Goal: Task Accomplishment & Management: Complete application form

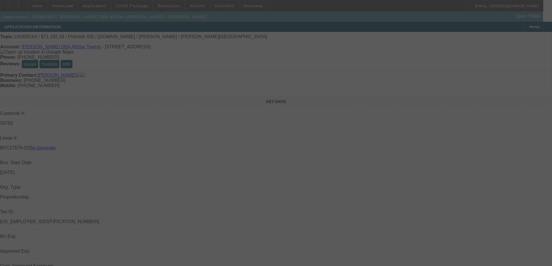
select select "3"
select select "0"
select select "6"
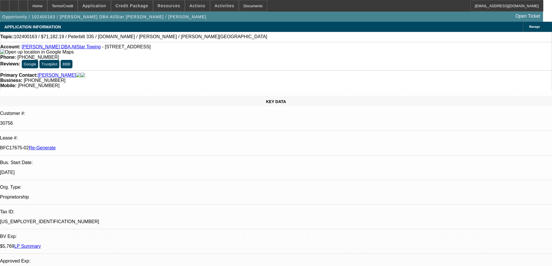
click at [169, 7] on span "Resources" at bounding box center [169, 5] width 23 height 5
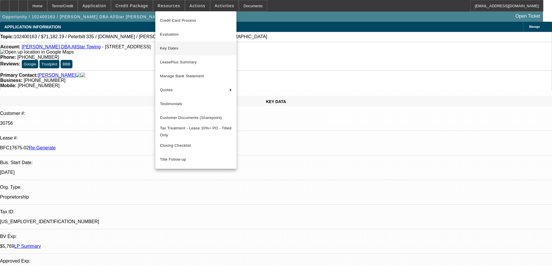
click at [169, 50] on span "Key Dates" at bounding box center [196, 48] width 72 height 7
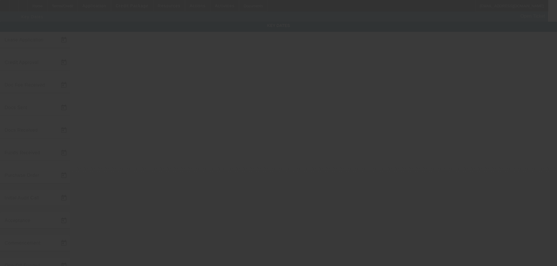
type input "10/7/2024"
type input "9/22/2025"
type input "10/10/2025"
type input "10/13/2025"
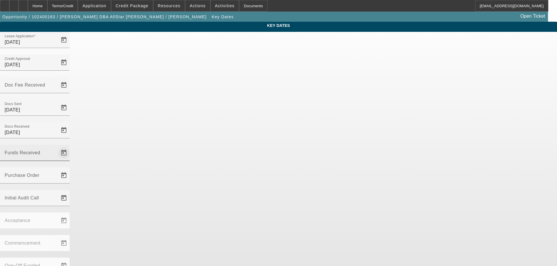
click at [71, 146] on span "Open calendar" at bounding box center [64, 153] width 14 height 14
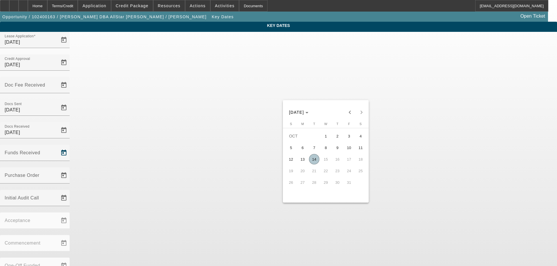
drag, startPoint x: 317, startPoint y: 162, endPoint x: 309, endPoint y: 139, distance: 24.1
click at [317, 162] on span "14" at bounding box center [314, 159] width 10 height 10
type input "10/14/2025"
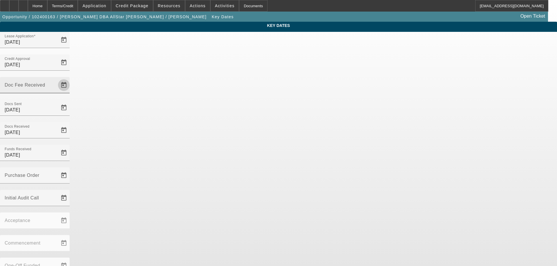
click at [71, 78] on span "Open calendar" at bounding box center [64, 85] width 14 height 14
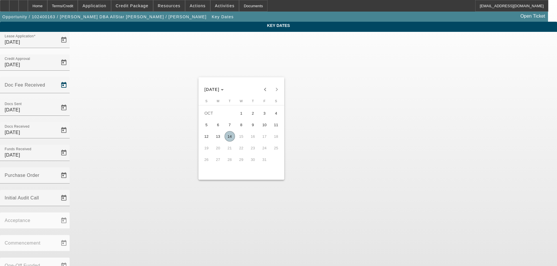
click at [228, 140] on span "14" at bounding box center [229, 136] width 10 height 10
type input "10/14/2025"
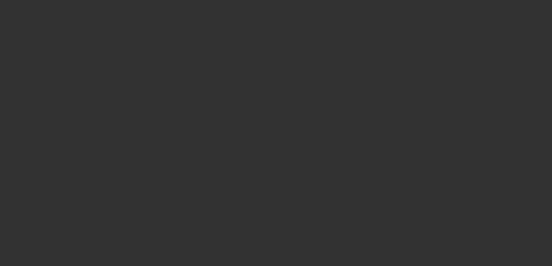
select select "3"
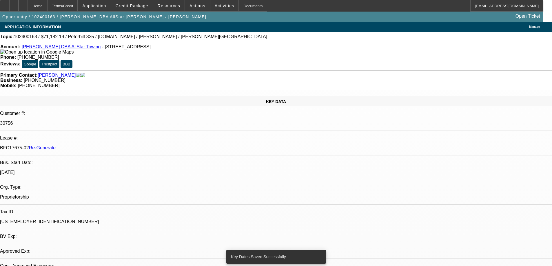
select select "0"
select select "6"
click at [244, 5] on div "Documents" at bounding box center [253, 6] width 28 height 12
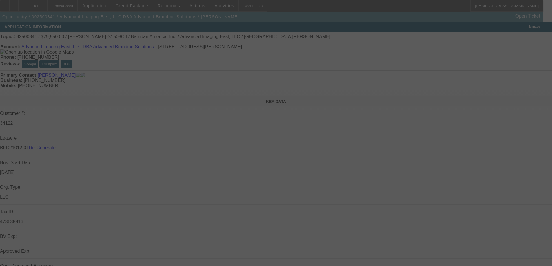
select select "3"
select select "0"
select select "2"
select select "0"
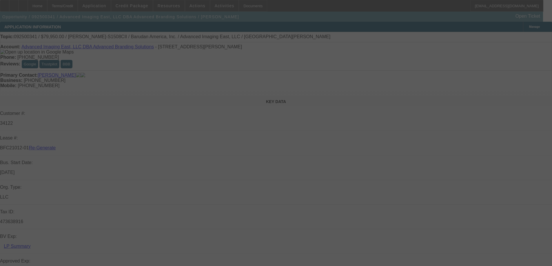
select select "6"
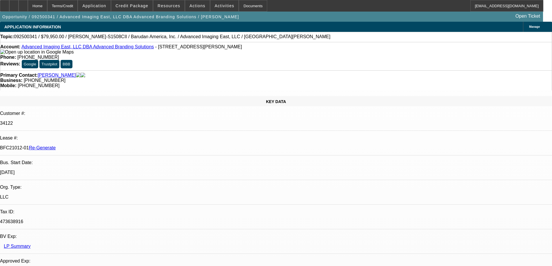
click at [239, 3] on div "Documents" at bounding box center [253, 6] width 28 height 12
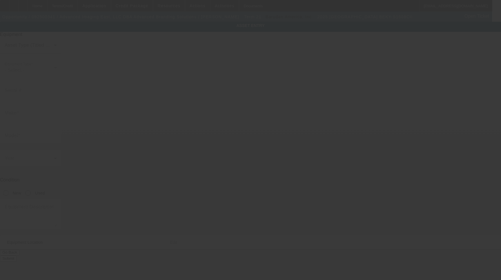
type input "Barudan"
type input "BEKY-S1508CII"
radio input "true"
type textarea "15 Needle 8 Head Embroidery Machine Includes: (16ea) 12cm, 15cm, 18cm, 300x290 …"
type input "987 Waugh Chapel Way Ste C & D"
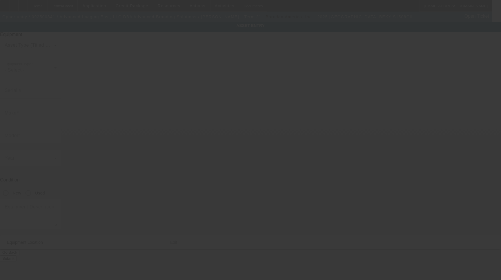
type input "Gambrills"
type input "21054"
type input "Anne Arundel"
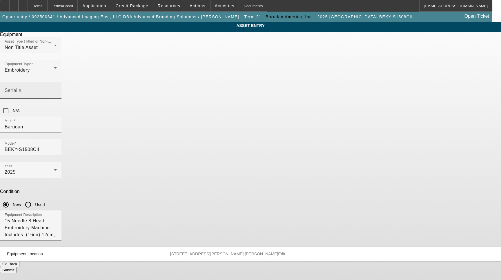
click at [57, 82] on div "Serial #" at bounding box center [31, 90] width 52 height 16
type input "3139399F25"
click at [17, 267] on button "Submit" at bounding box center [8, 270] width 17 height 6
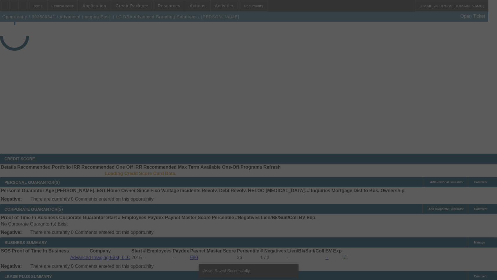
select select "3"
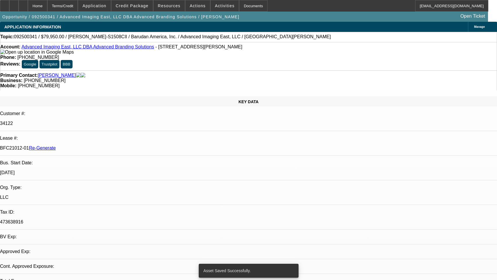
select select "0"
select select "2"
select select "0"
select select "6"
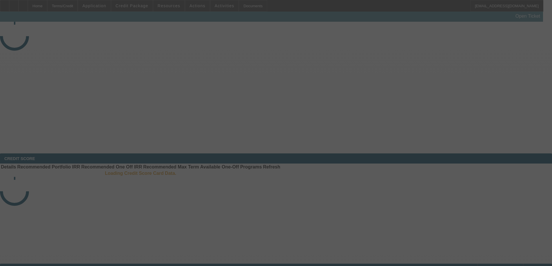
select select "3"
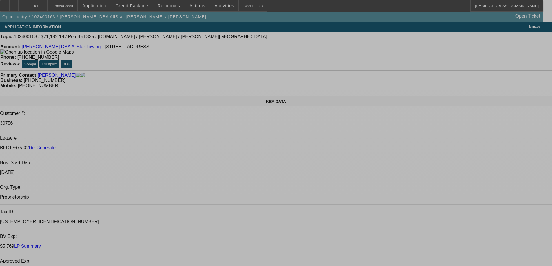
select select "0"
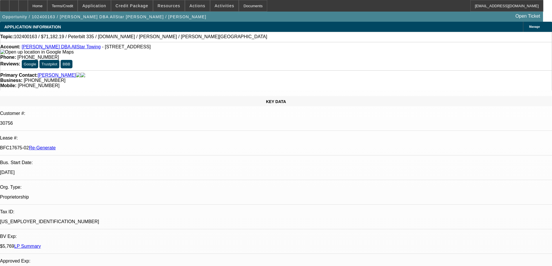
select select "0"
select select "6"
